Goal: Task Accomplishment & Management: Manage account settings

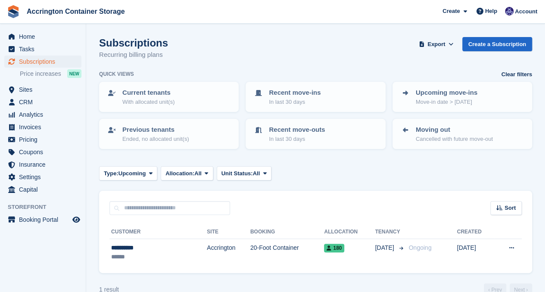
click at [44, 133] on ul "Invoices" at bounding box center [43, 127] width 86 height 12
click at [43, 129] on span "Invoices" at bounding box center [45, 127] width 52 height 12
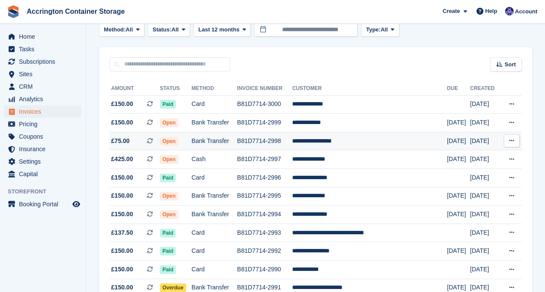
scroll to position [55, 0]
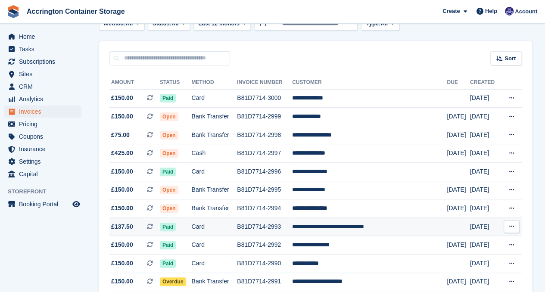
click at [237, 228] on td "Card" at bounding box center [214, 227] width 46 height 19
